Goal: Task Accomplishment & Management: Use online tool/utility

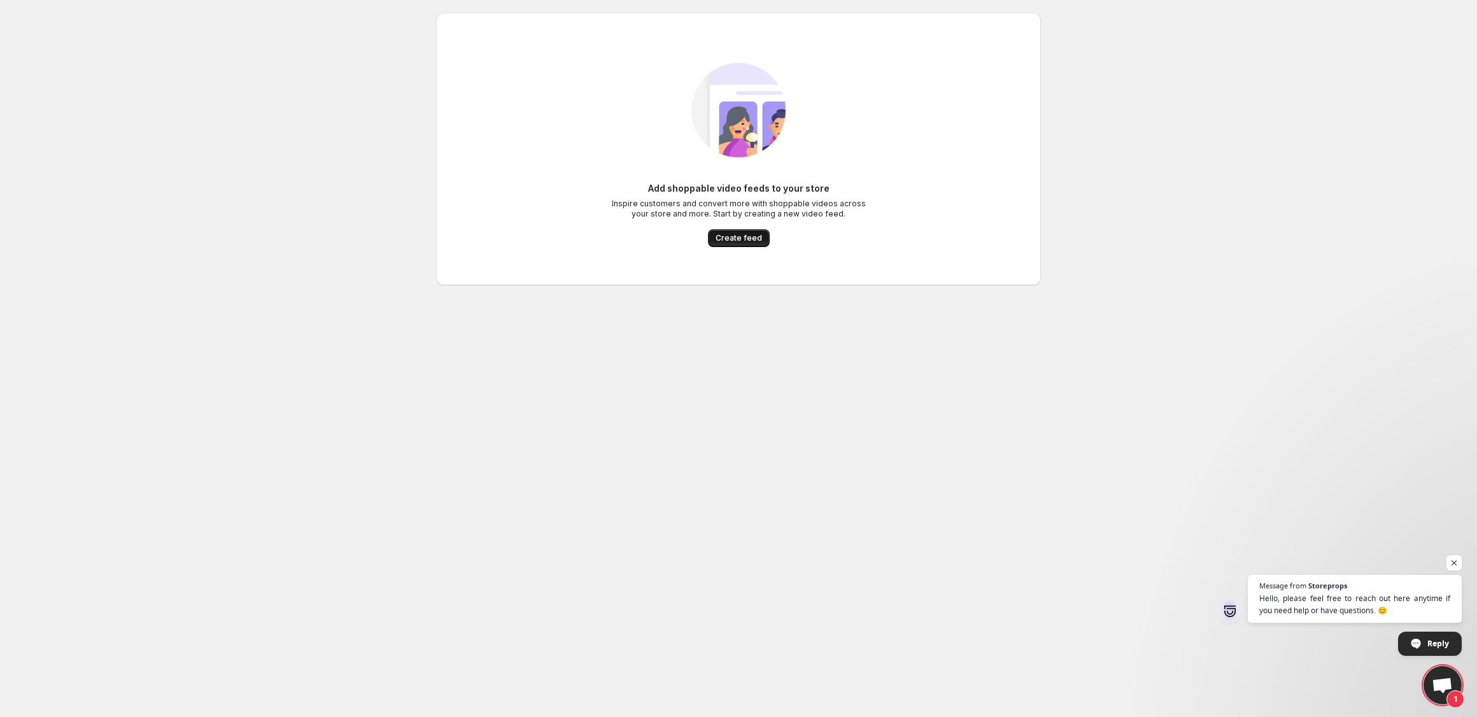
click at [721, 239] on span "Create feed" at bounding box center [738, 238] width 46 height 10
